Goal: Task Accomplishment & Management: Manage account settings

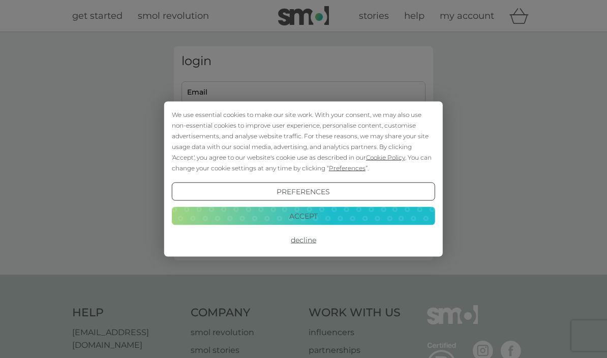
click at [387, 216] on button "Accept" at bounding box center [303, 215] width 263 height 18
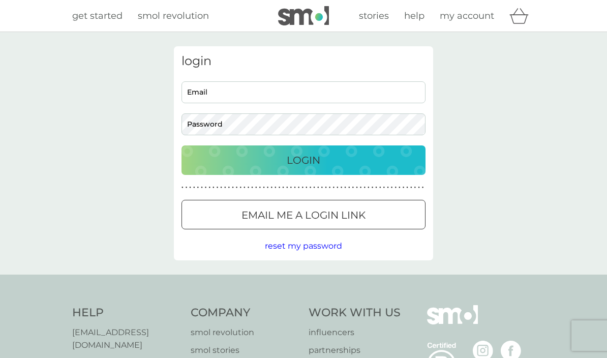
click at [354, 95] on input "Email" at bounding box center [303, 92] width 244 height 22
type input "steveyh@hotmail.com"
click at [303, 160] on button "Login" at bounding box center [303, 159] width 244 height 29
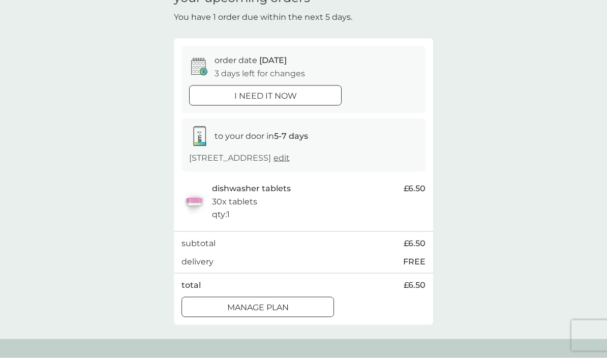
scroll to position [56, 0]
click at [294, 314] on div "Manage plan" at bounding box center [257, 306] width 151 height 13
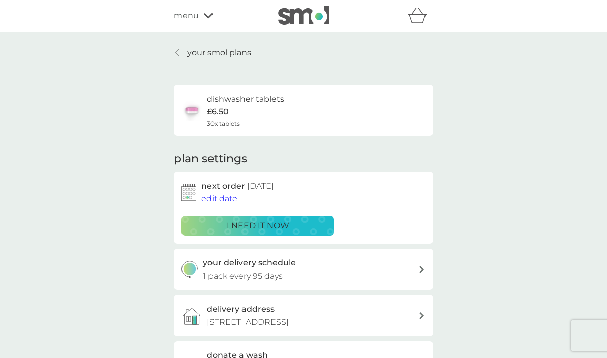
click at [226, 196] on span "edit date" at bounding box center [219, 199] width 36 height 10
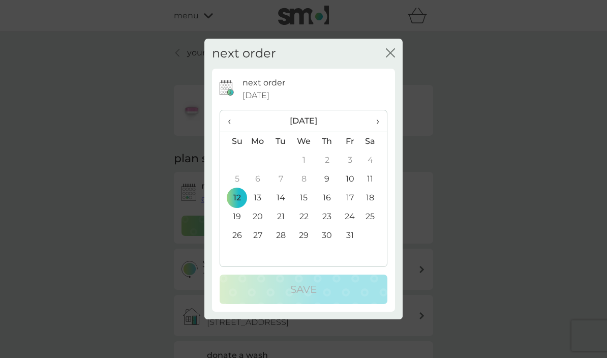
click at [371, 132] on span "›" at bounding box center [374, 120] width 10 height 21
click at [376, 132] on span "›" at bounding box center [374, 120] width 10 height 21
click at [373, 132] on span "›" at bounding box center [374, 120] width 10 height 21
click at [374, 132] on span "›" at bounding box center [374, 120] width 10 height 21
click at [371, 132] on span "›" at bounding box center [374, 120] width 10 height 21
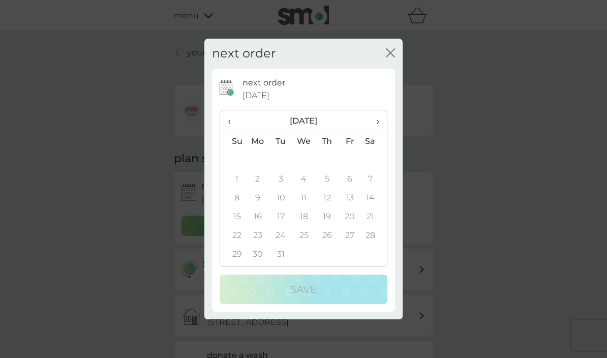
click at [231, 132] on span "‹" at bounding box center [233, 120] width 11 height 21
click at [307, 189] on td "4" at bounding box center [303, 179] width 23 height 19
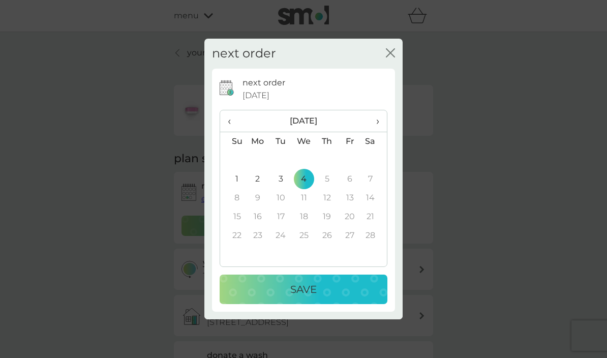
click at [336, 297] on div "Save" at bounding box center [303, 289] width 147 height 16
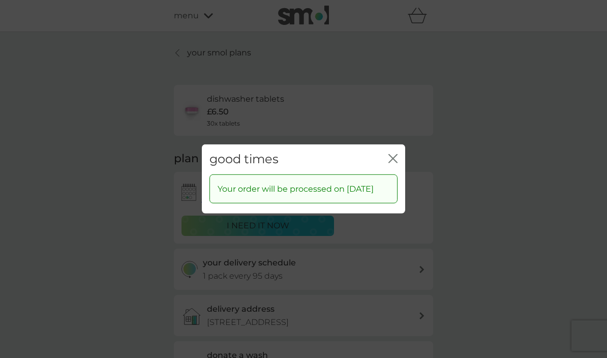
click at [392, 163] on icon "close" at bounding box center [391, 159] width 4 height 8
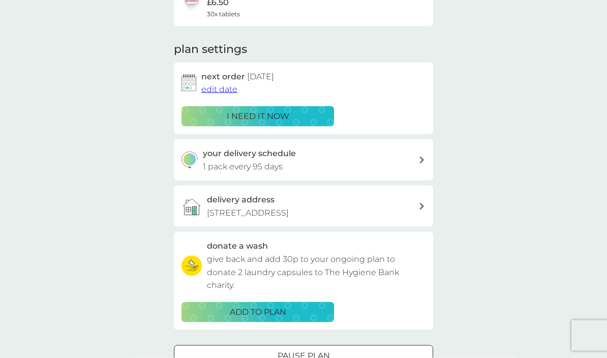
scroll to position [105, 0]
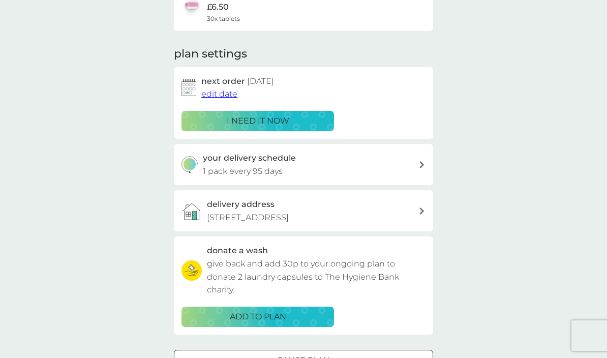
click at [414, 159] on div "your delivery schedule 1 pack every 95 days" at bounding box center [311, 164] width 216 height 26
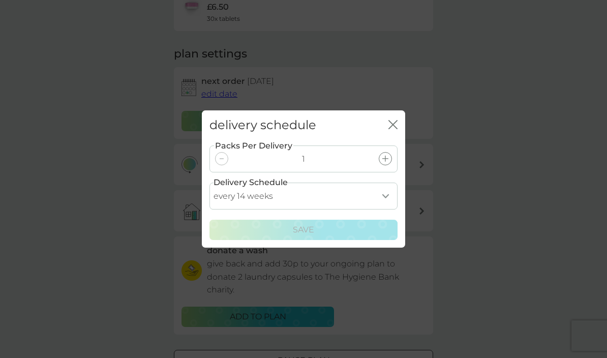
click at [379, 209] on select "every 1 week every 2 weeks every 3 weeks every 4 weeks every 5 weeks every 6 we…" at bounding box center [303, 196] width 188 height 27
select select "119"
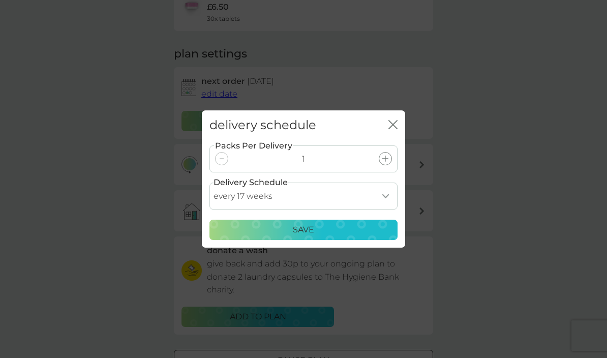
click at [359, 236] on div "Save" at bounding box center [303, 229] width 175 height 13
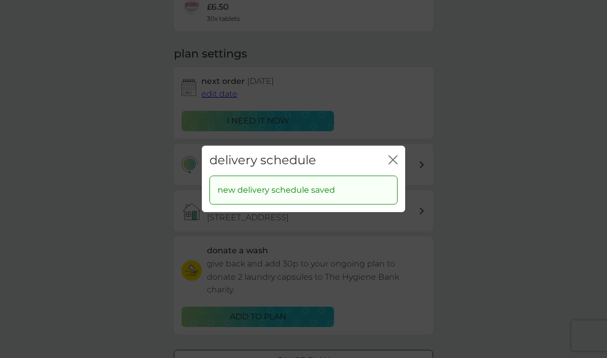
click at [389, 164] on icon "close" at bounding box center [392, 159] width 9 height 9
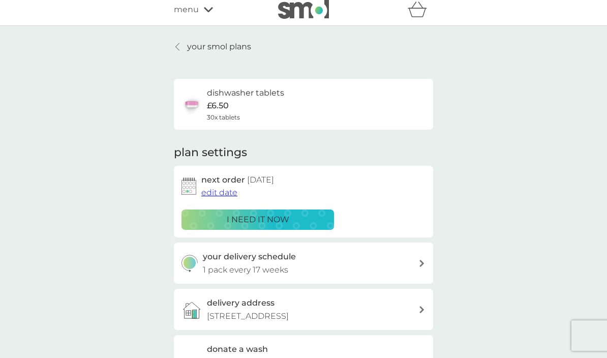
scroll to position [0, 0]
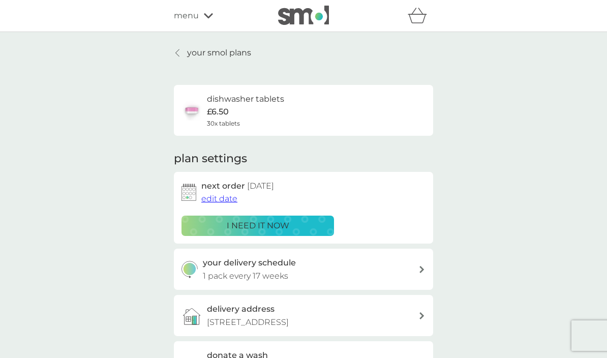
click at [181, 51] on div at bounding box center [177, 53] width 7 height 8
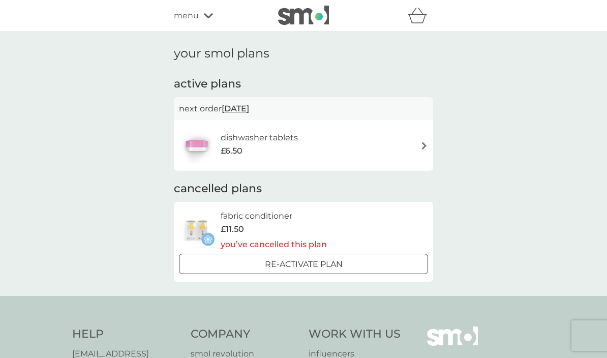
click at [193, 20] on span "menu" at bounding box center [186, 15] width 25 height 13
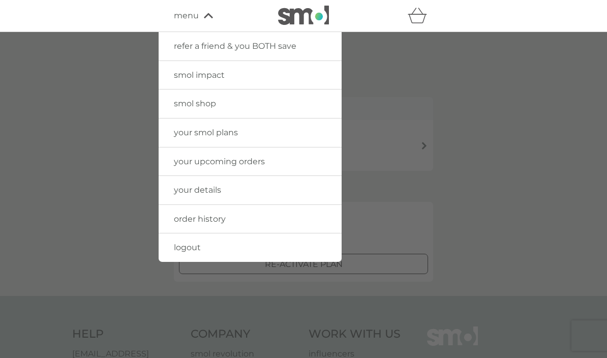
click at [276, 42] on span "refer a friend & you BOTH save" at bounding box center [235, 46] width 123 height 10
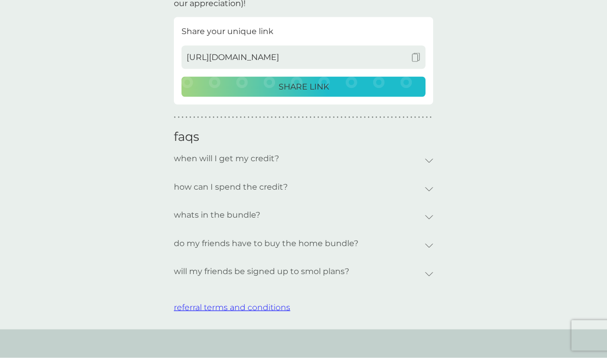
scroll to position [301, 0]
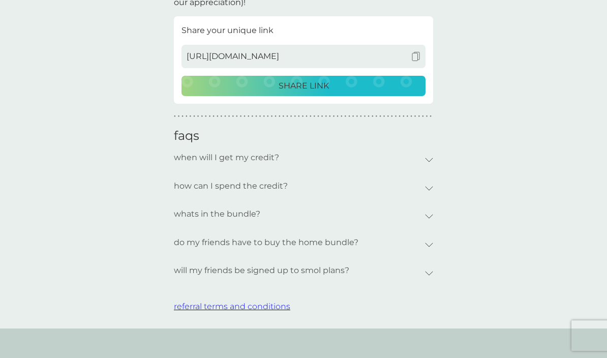
click at [258, 307] on button "referral terms and conditions" at bounding box center [232, 306] width 116 height 13
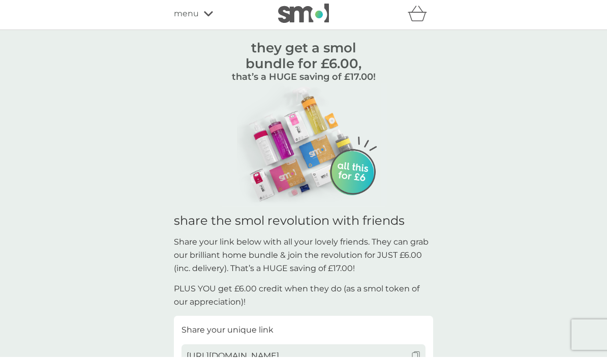
scroll to position [2, 0]
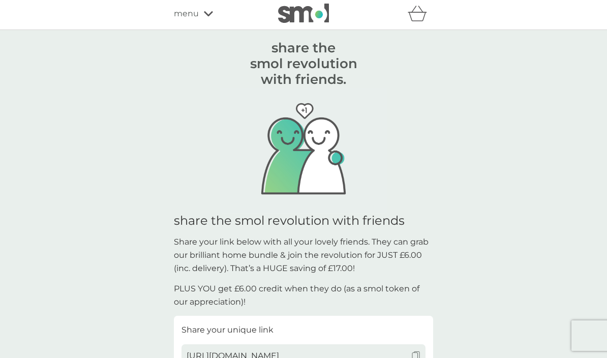
click at [200, 19] on div "menu" at bounding box center [217, 13] width 86 height 13
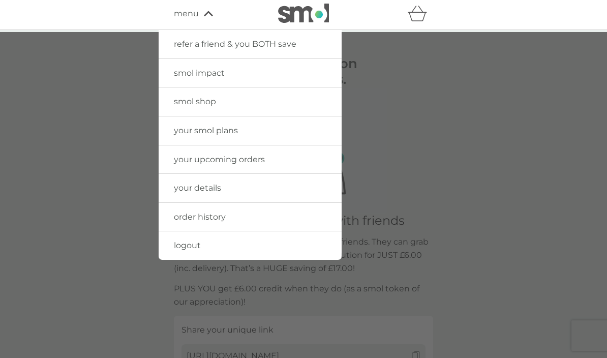
click at [217, 103] on link "smol shop" at bounding box center [250, 101] width 183 height 28
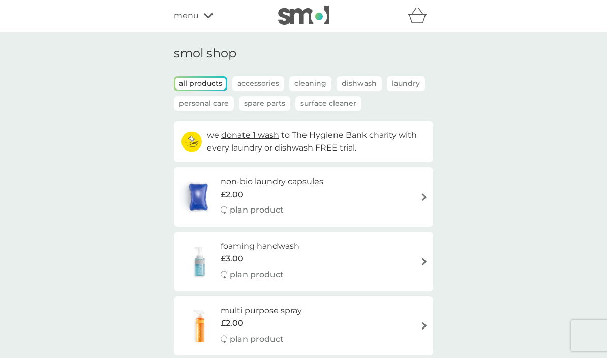
click at [200, 18] on div "menu" at bounding box center [217, 15] width 86 height 13
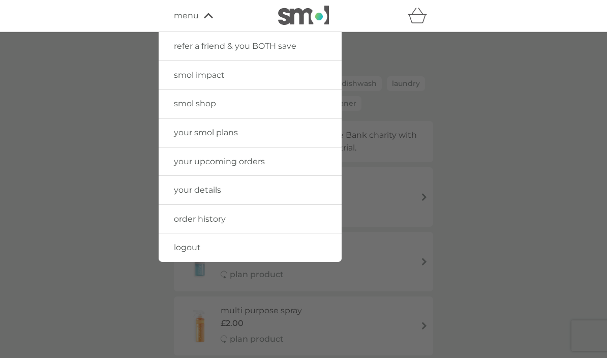
click at [285, 53] on link "refer a friend & you BOTH save" at bounding box center [250, 46] width 183 height 28
